Goal: Find specific page/section: Find specific page/section

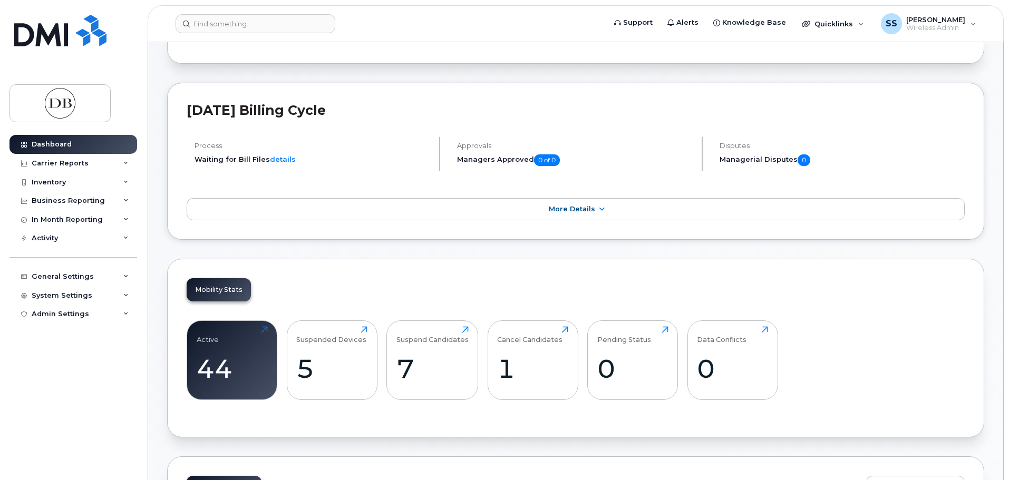
scroll to position [158, 0]
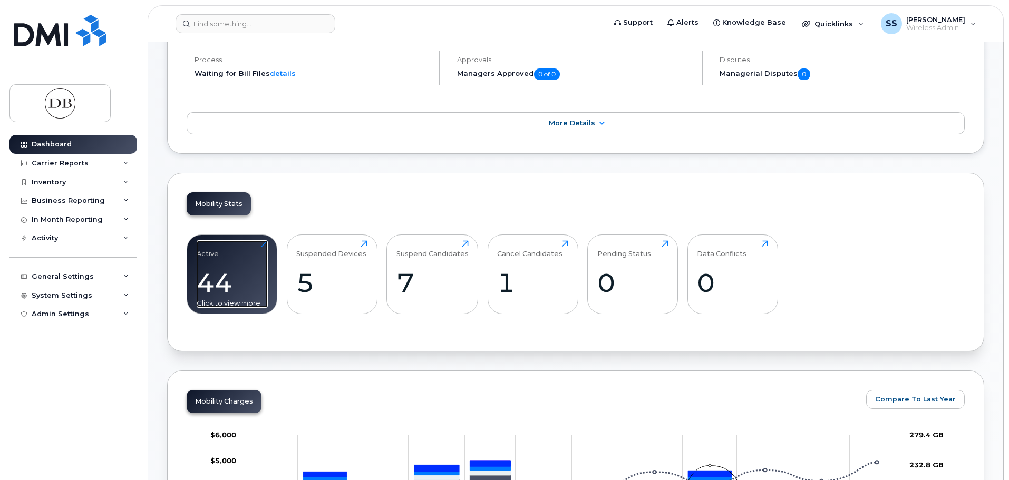
click at [221, 283] on div "44" at bounding box center [232, 282] width 71 height 31
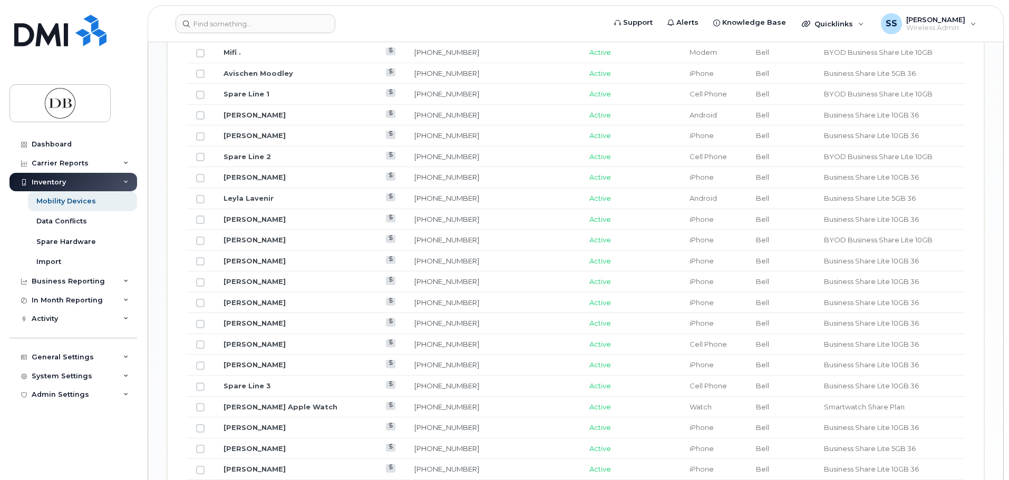
scroll to position [685, 0]
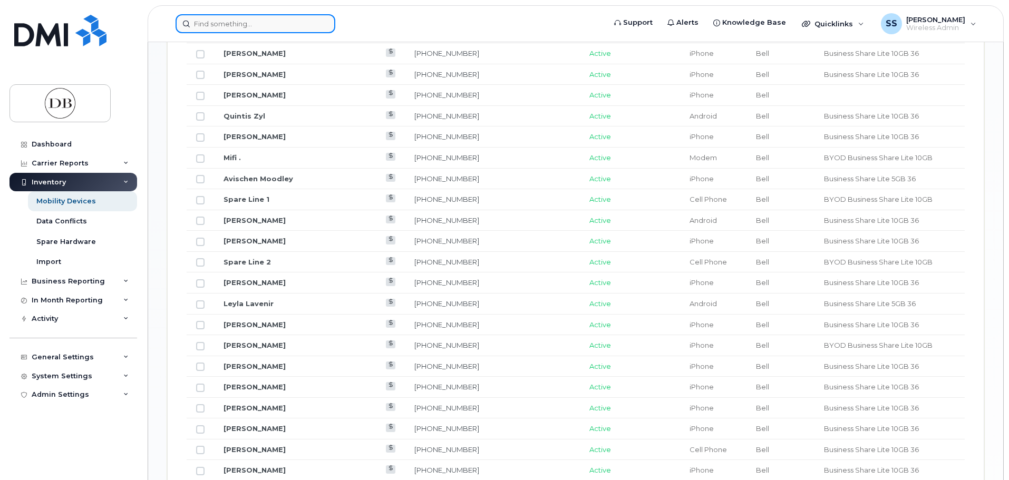
click at [281, 28] on input at bounding box center [256, 23] width 160 height 19
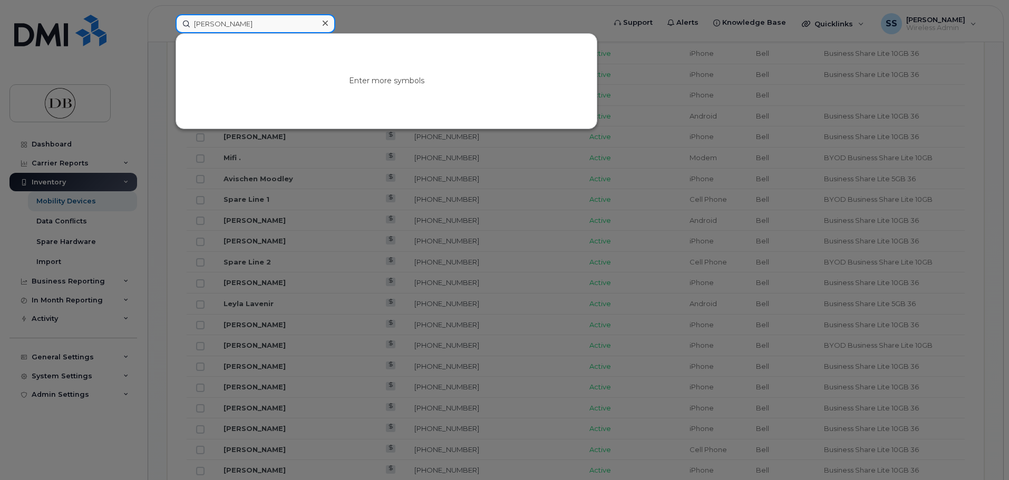
type input "bhangu"
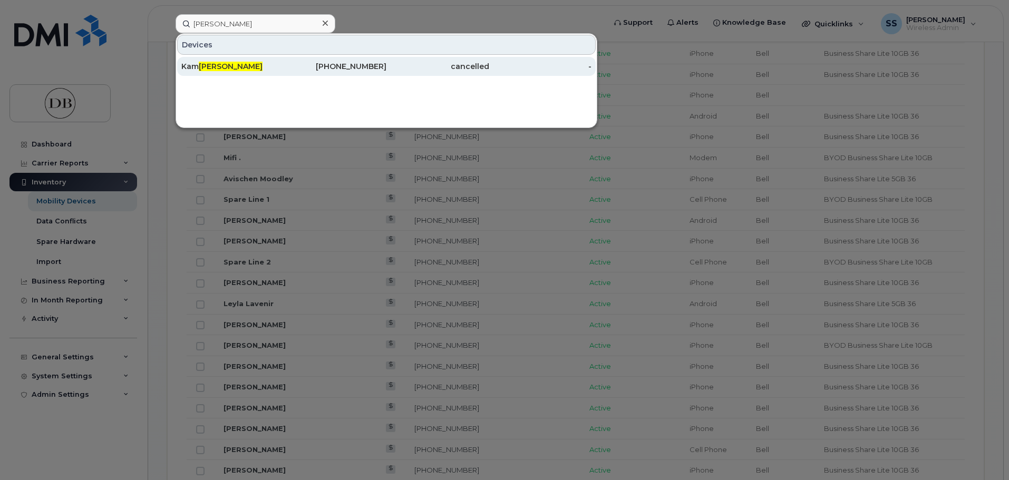
click at [218, 60] on div "Kam Bhangu" at bounding box center [232, 66] width 103 height 19
